Goal: Transaction & Acquisition: Purchase product/service

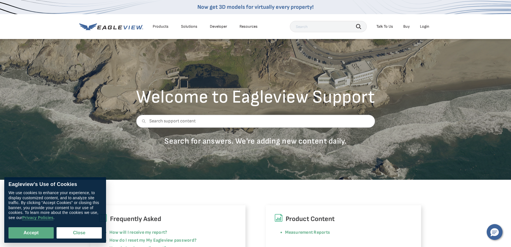
click at [424, 26] on div "Login" at bounding box center [424, 26] width 9 height 5
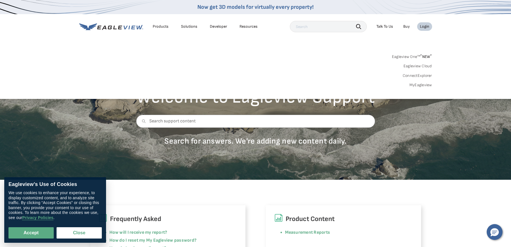
click at [421, 83] on link "MyEagleview" at bounding box center [421, 85] width 23 height 5
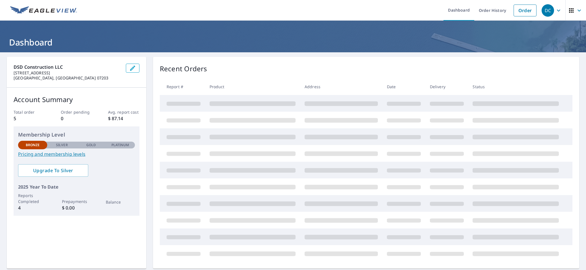
scroll to position [1, 0]
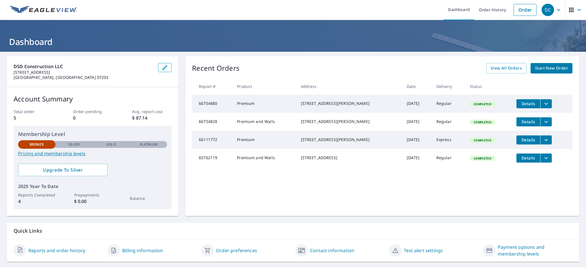
click at [511, 68] on span "Start New Order" at bounding box center [551, 68] width 33 height 7
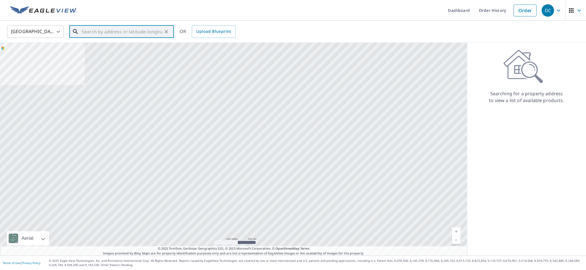
click at [150, 36] on input "text" at bounding box center [122, 32] width 81 height 16
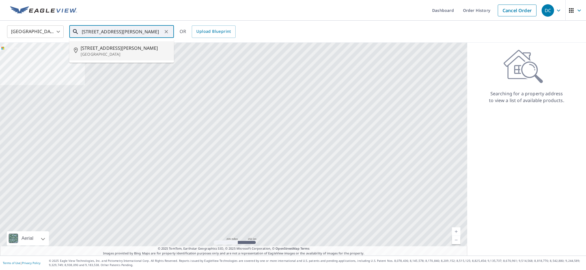
click at [143, 45] on span "[STREET_ADDRESS][PERSON_NAME]" at bounding box center [125, 48] width 89 height 7
type input "[STREET_ADDRESS][PERSON_NAME]"
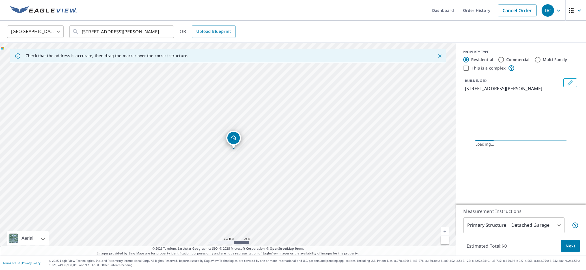
click at [441, 56] on icon "Close" at bounding box center [440, 56] width 6 height 6
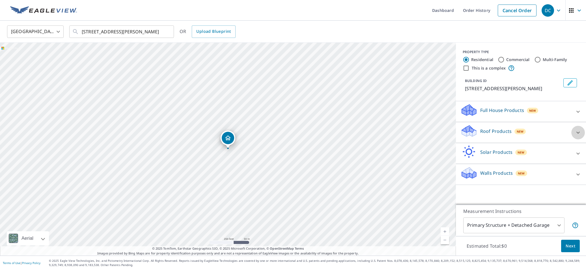
click at [511, 131] on icon at bounding box center [578, 132] width 7 height 7
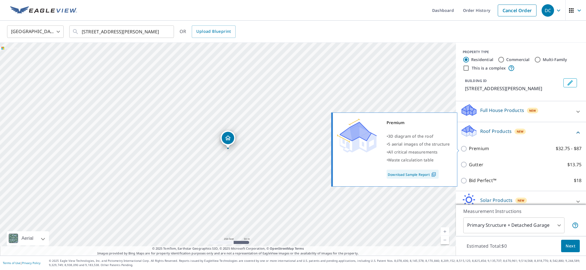
click at [481, 148] on p "Premium" at bounding box center [479, 148] width 20 height 7
click at [469, 148] on input "Premium $32.75 - $87" at bounding box center [465, 148] width 8 height 7
checkbox input "true"
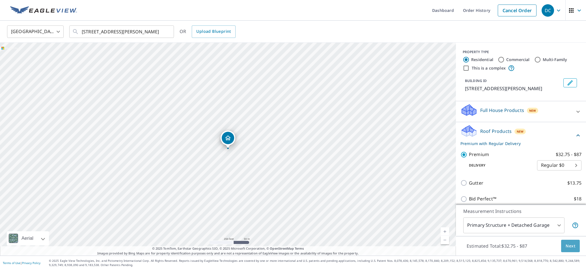
click at [511, 245] on button "Next" at bounding box center [570, 246] width 19 height 13
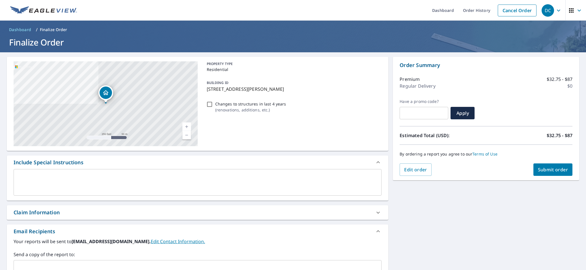
scroll to position [86, 0]
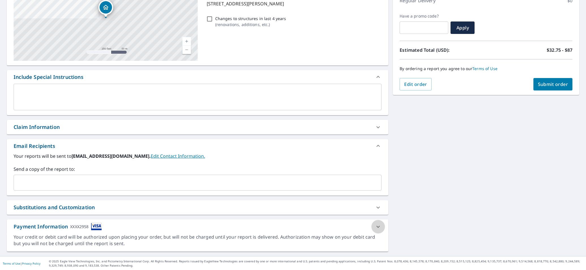
click at [380, 229] on icon at bounding box center [378, 226] width 7 height 7
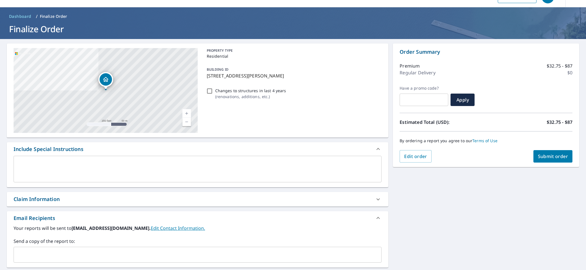
scroll to position [0, 0]
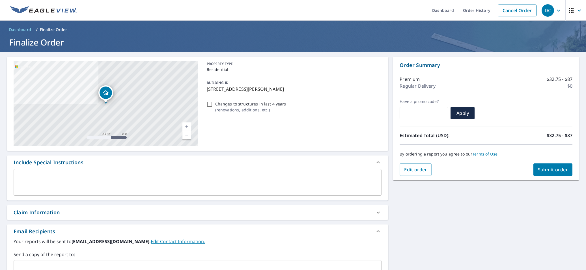
click at [511, 173] on span "Submit order" at bounding box center [553, 170] width 30 height 6
